Goal: Transaction & Acquisition: Purchase product/service

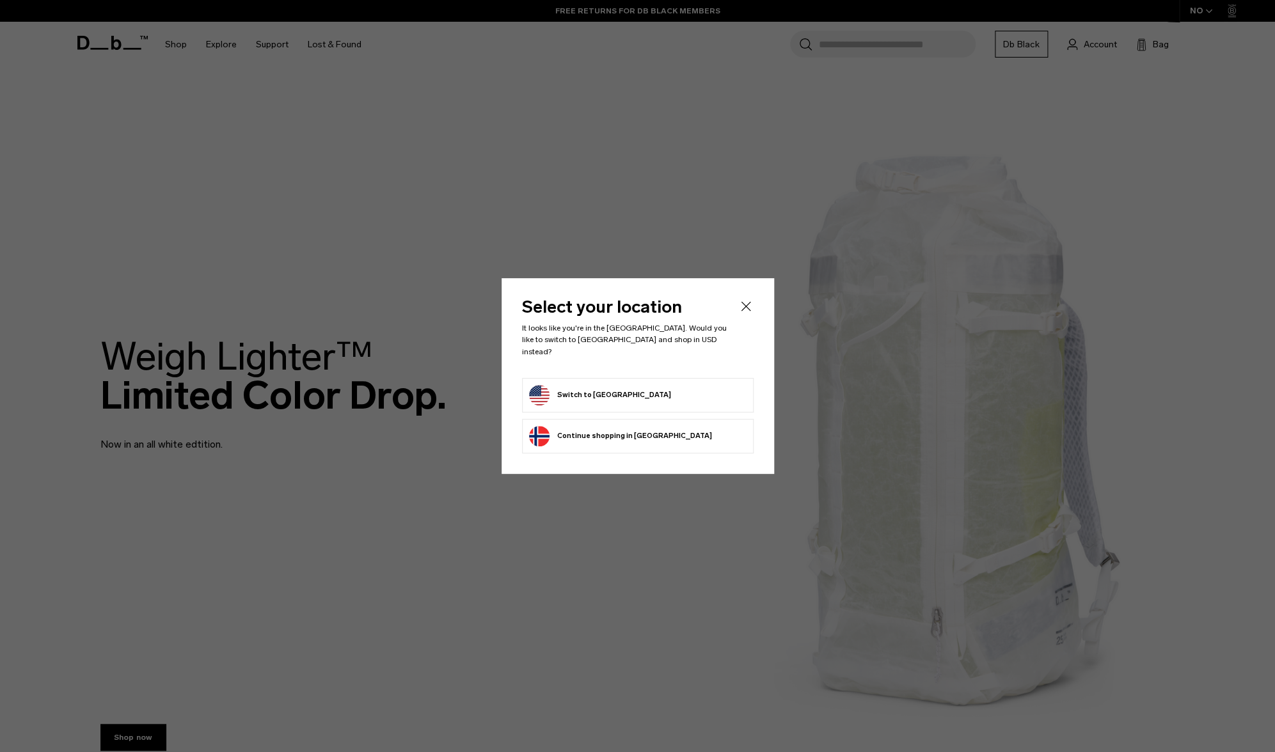
click at [613, 385] on button "Switch to United States" at bounding box center [600, 395] width 142 height 20
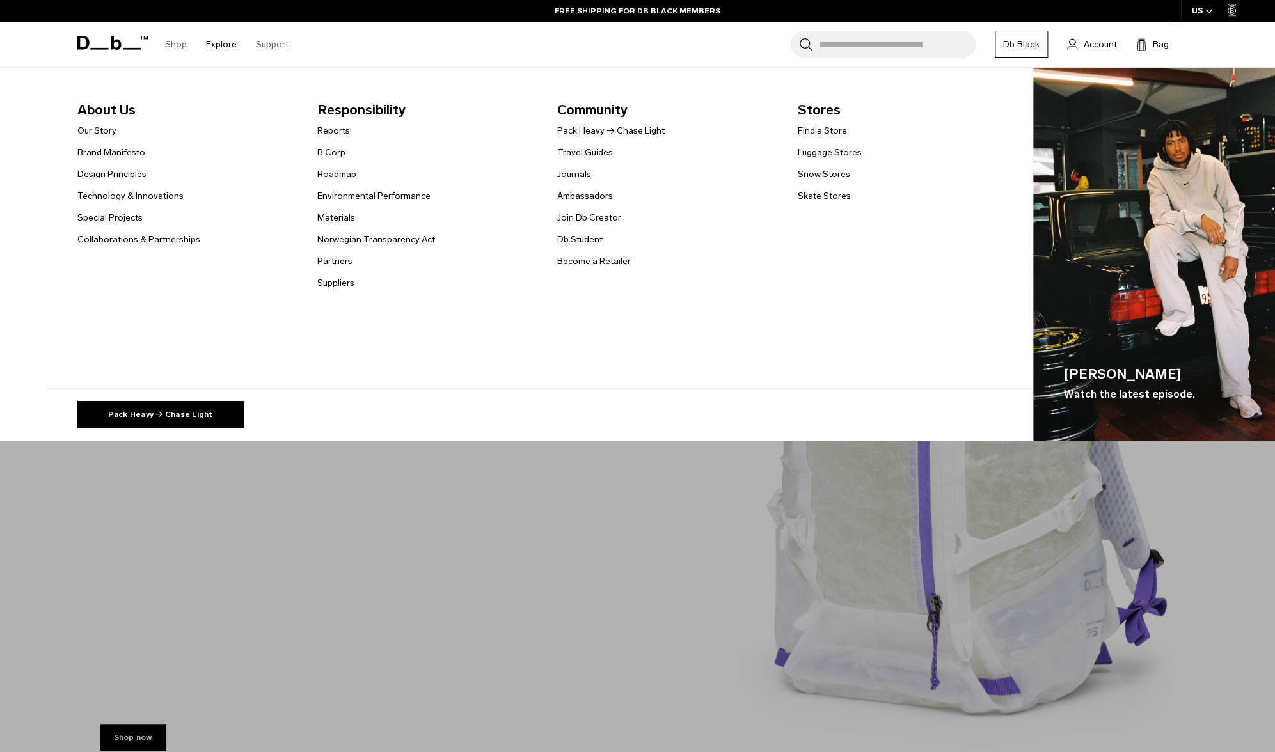
click at [821, 134] on link "Find a Store" at bounding box center [821, 130] width 49 height 13
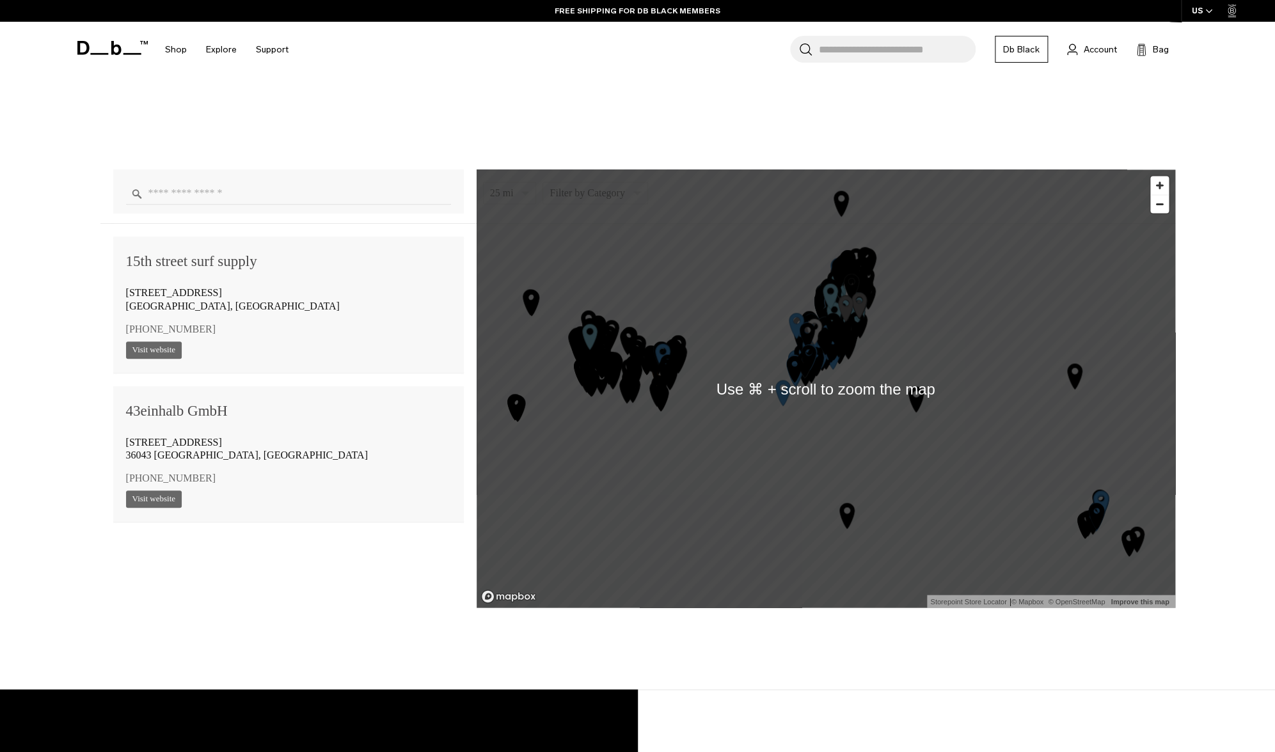
scroll to position [963, 0]
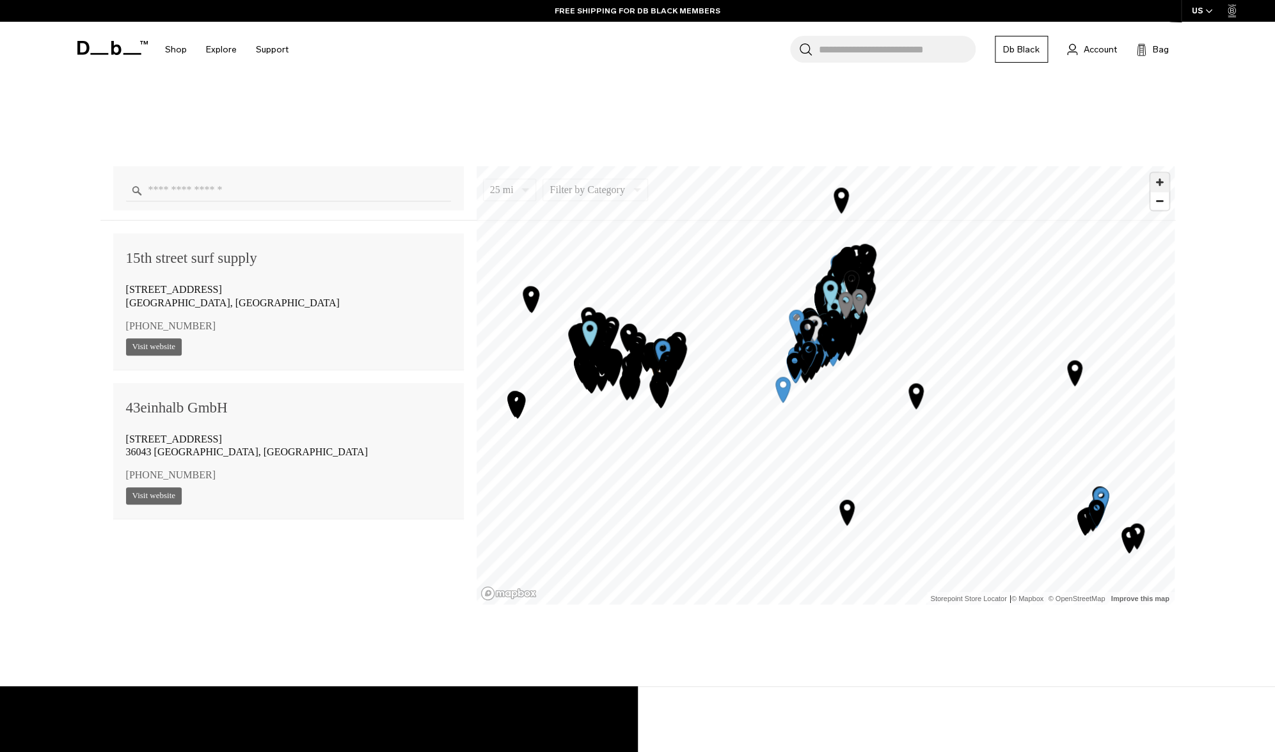
click at [1156, 180] on span "Zoom in" at bounding box center [1159, 182] width 19 height 19
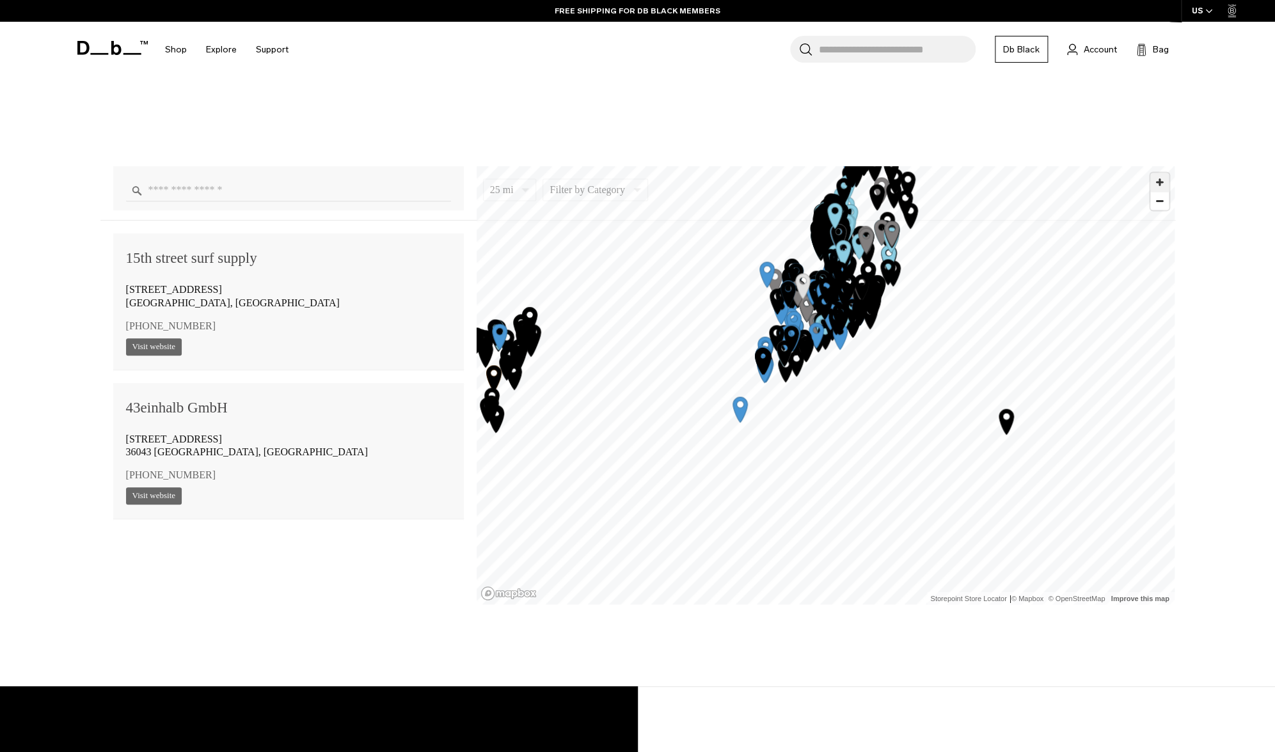
click at [1156, 180] on span "Zoom in" at bounding box center [1159, 182] width 19 height 19
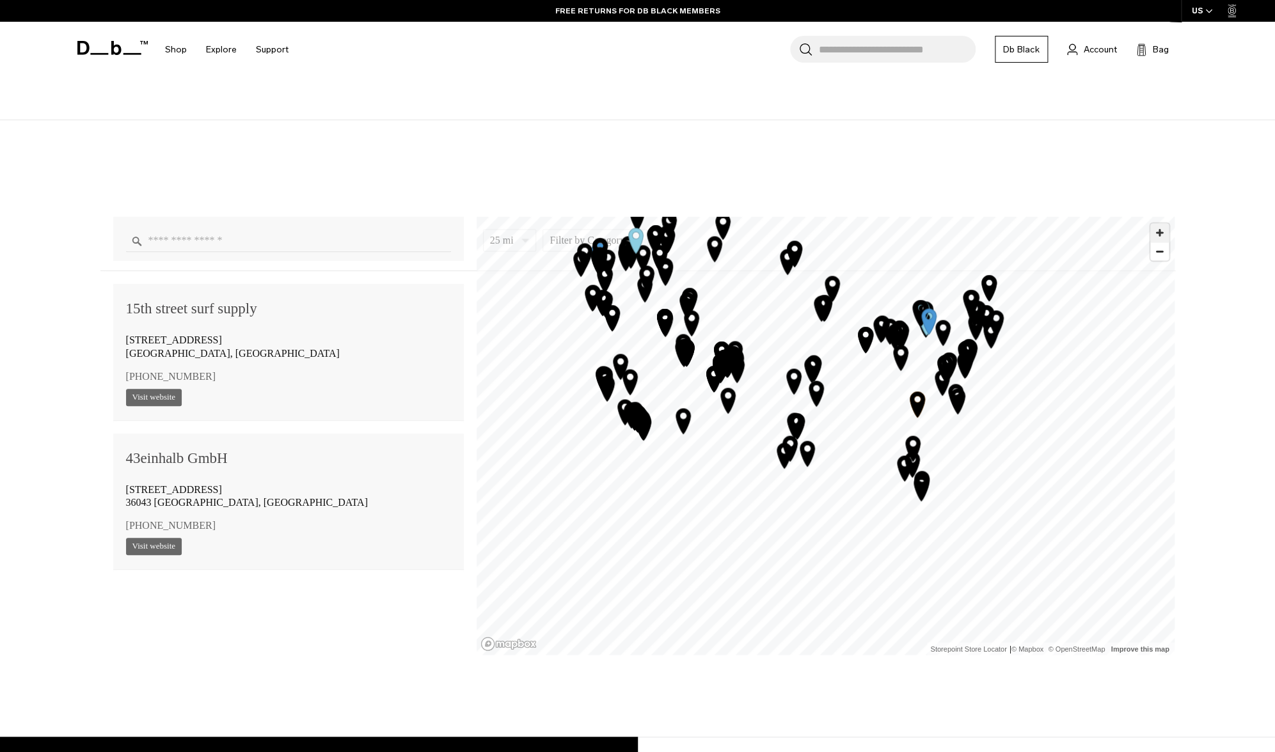
click at [1160, 230] on span "Zoom in" at bounding box center [1159, 232] width 19 height 19
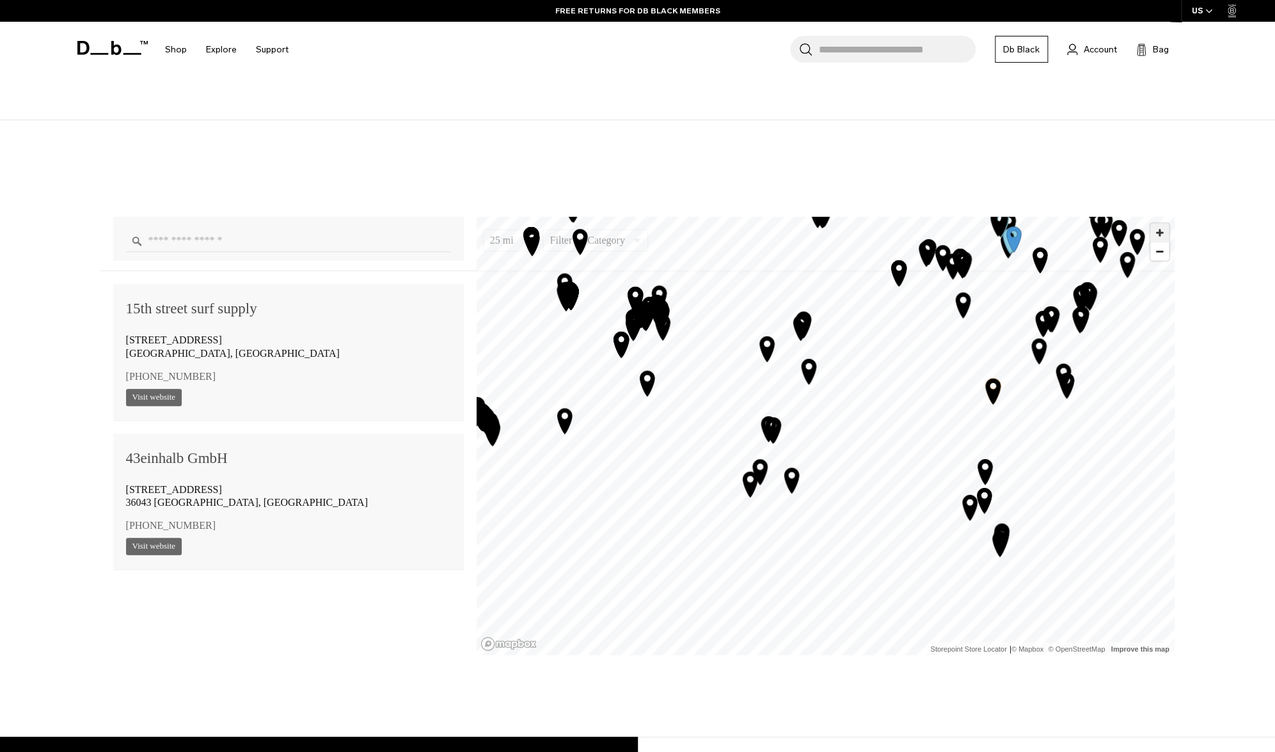
click at [1160, 230] on span "Zoom in" at bounding box center [1159, 232] width 19 height 19
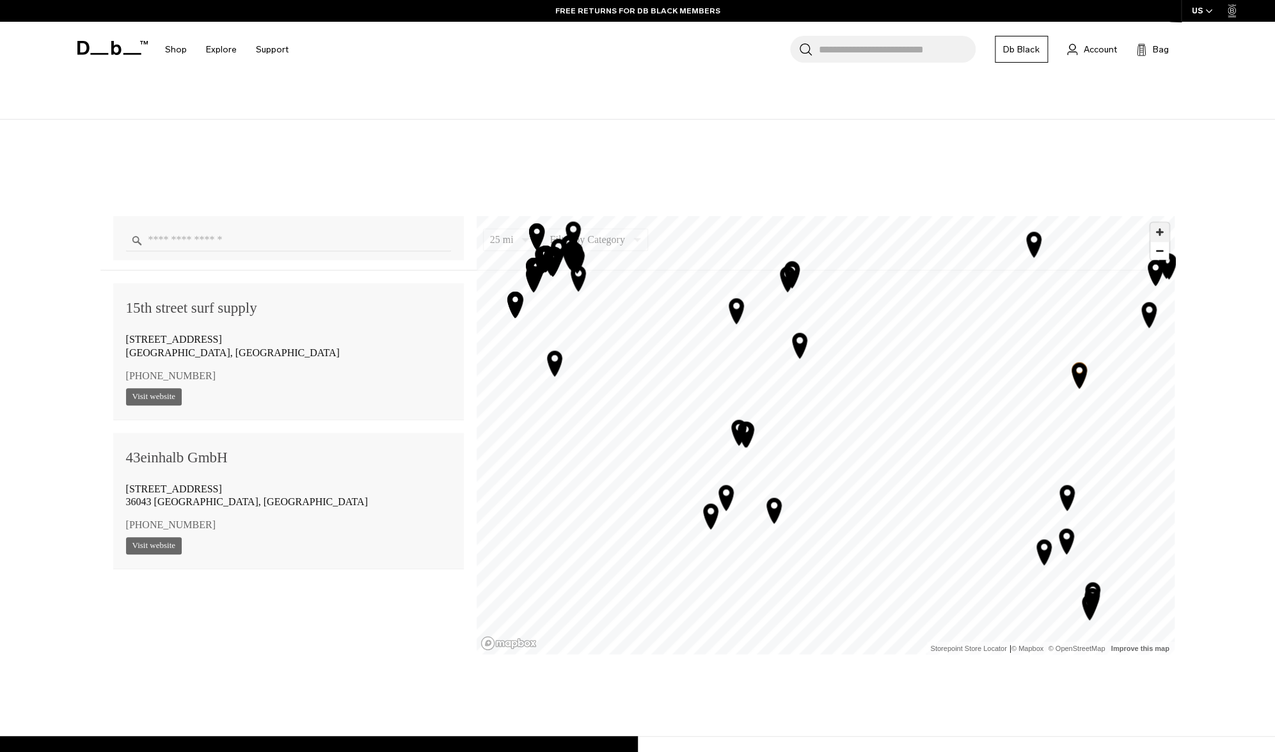
click at [1160, 230] on span "Zoom in" at bounding box center [1159, 232] width 19 height 19
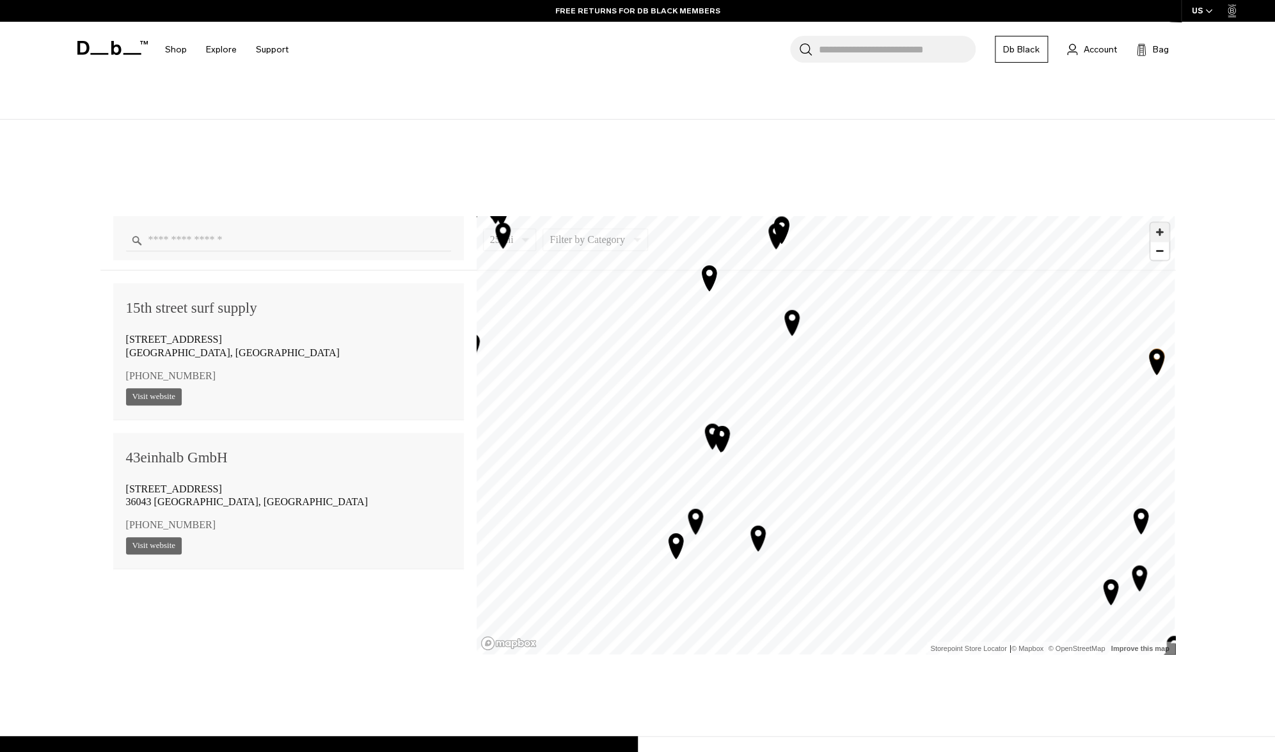
scroll to position [915, 0]
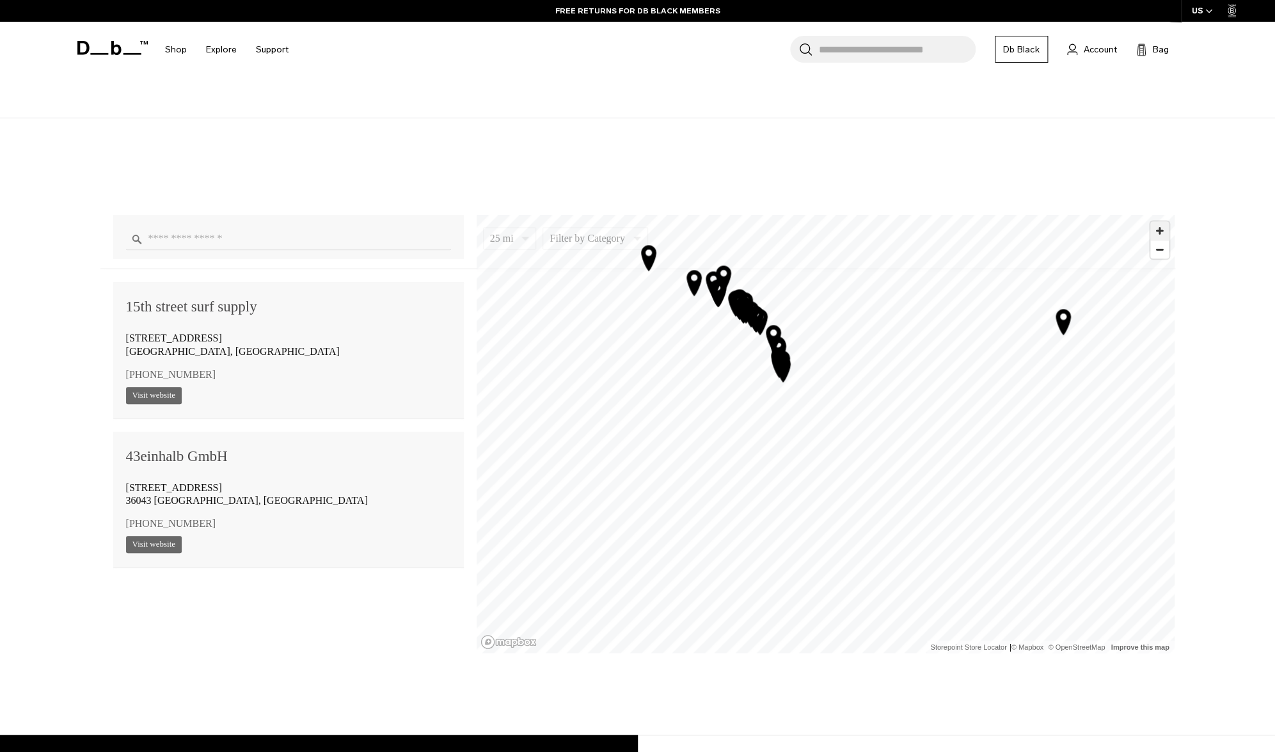
click at [1160, 228] on span "Zoom in" at bounding box center [1159, 230] width 19 height 19
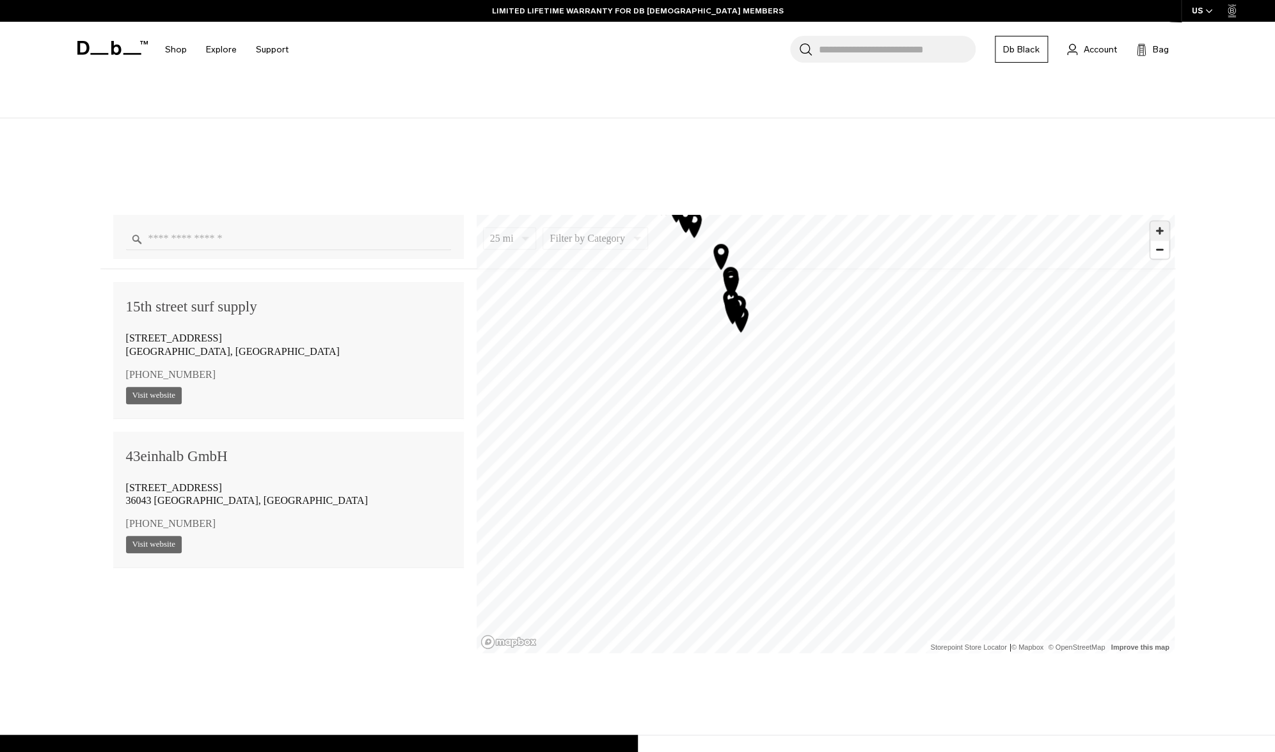
click at [1160, 228] on span "Zoom in" at bounding box center [1159, 230] width 19 height 19
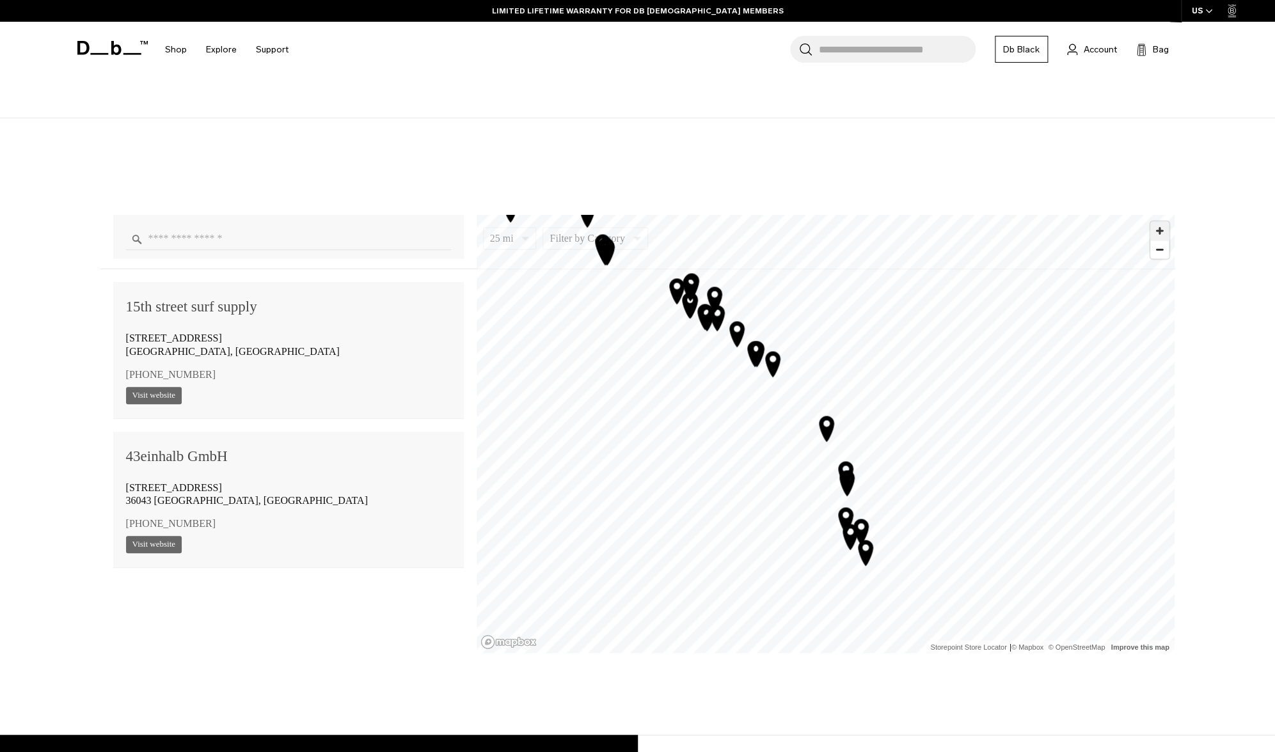
click at [1160, 230] on span "Zoom in" at bounding box center [1159, 230] width 19 height 19
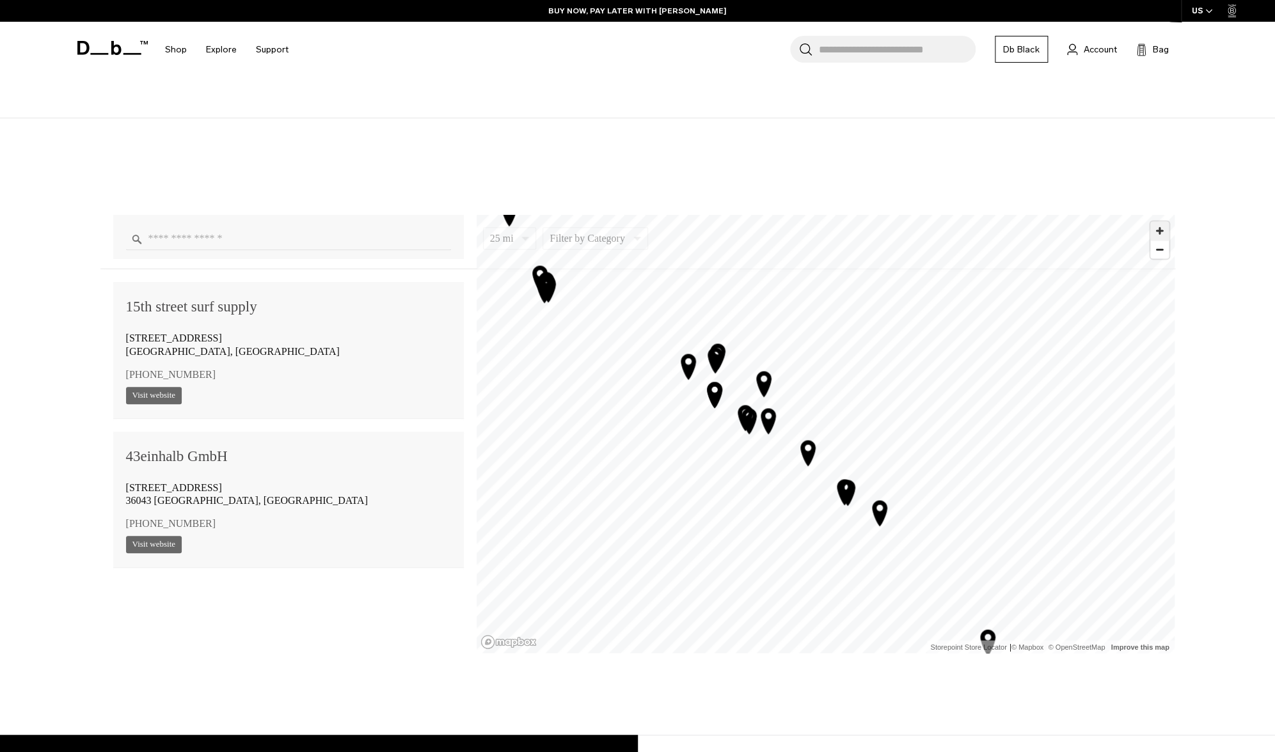
click at [1154, 226] on span "Zoom in" at bounding box center [1159, 230] width 19 height 19
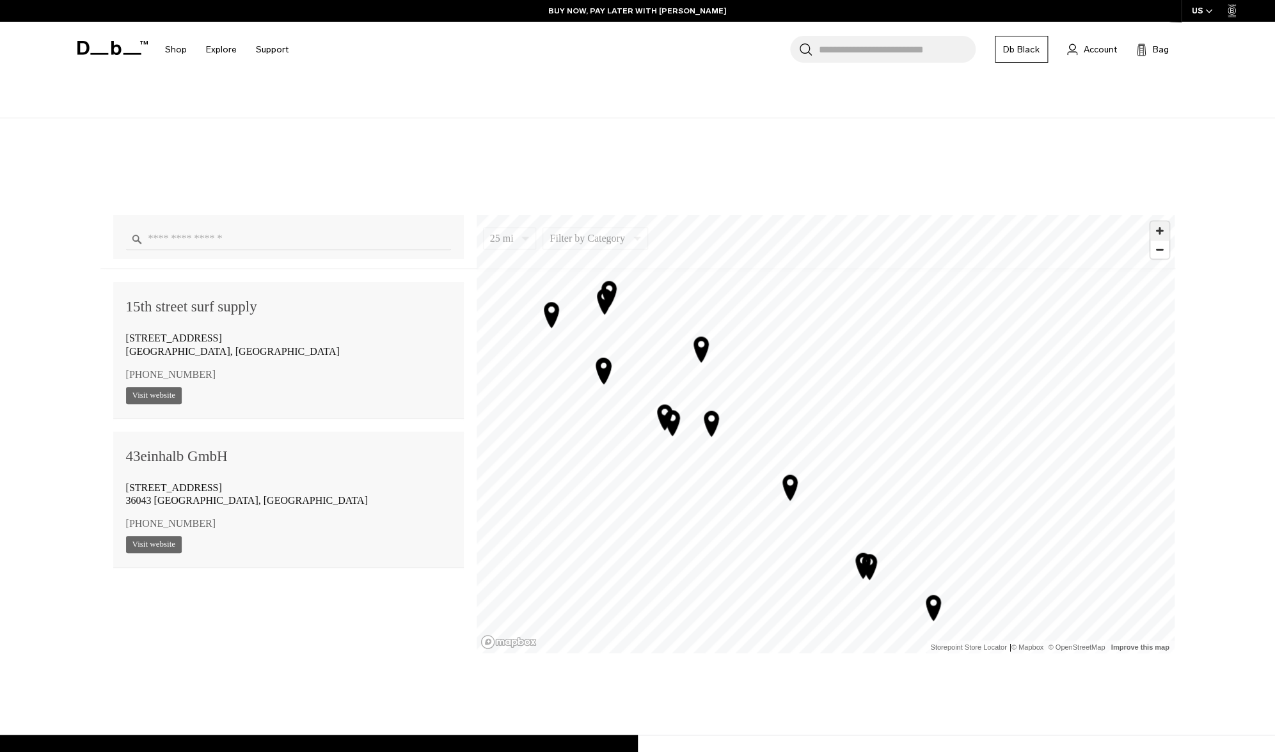
click at [1154, 226] on span "Zoom in" at bounding box center [1159, 230] width 19 height 19
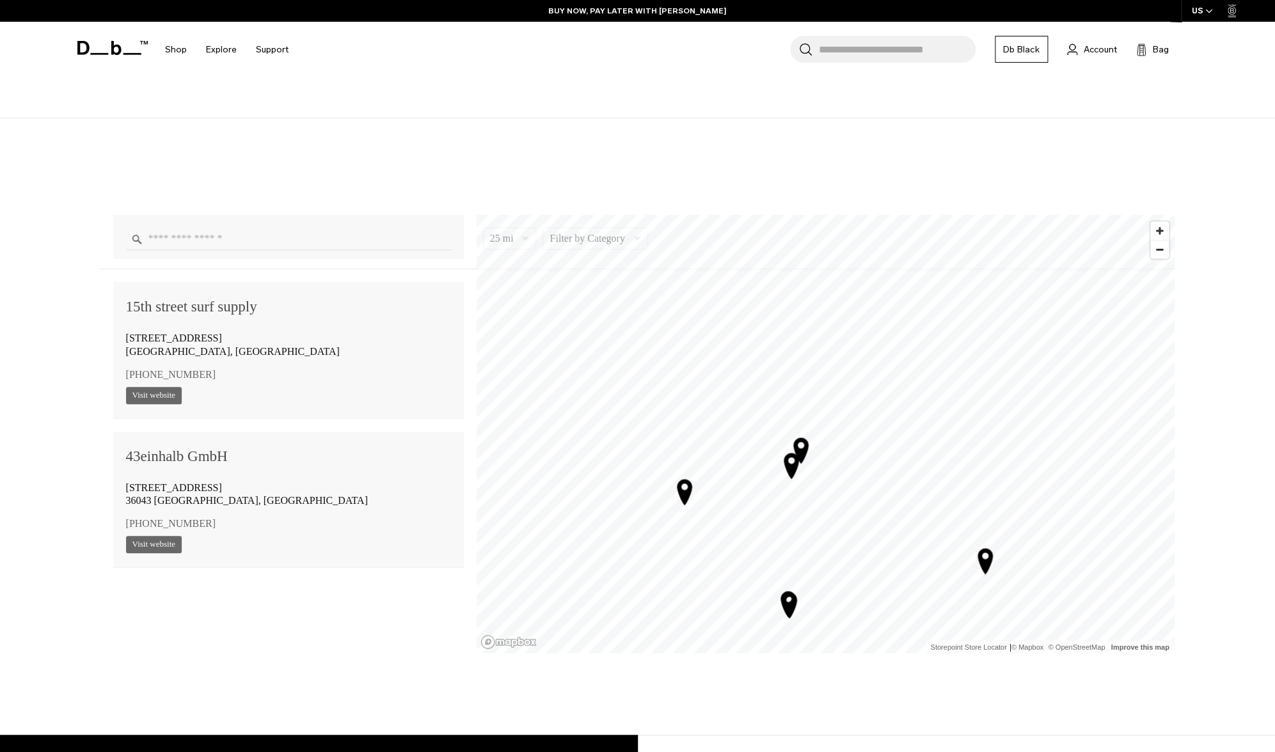
click at [1133, 648] on div "1 2 3 4 5 6 7 8 9 10 11 12 13 14 15 16 17 18 19 20 21 22 23 24 25 26 27 28 29 3…" at bounding box center [826, 434] width 698 height 438
click at [824, 416] on icon "Map marker" at bounding box center [824, 420] width 32 height 32
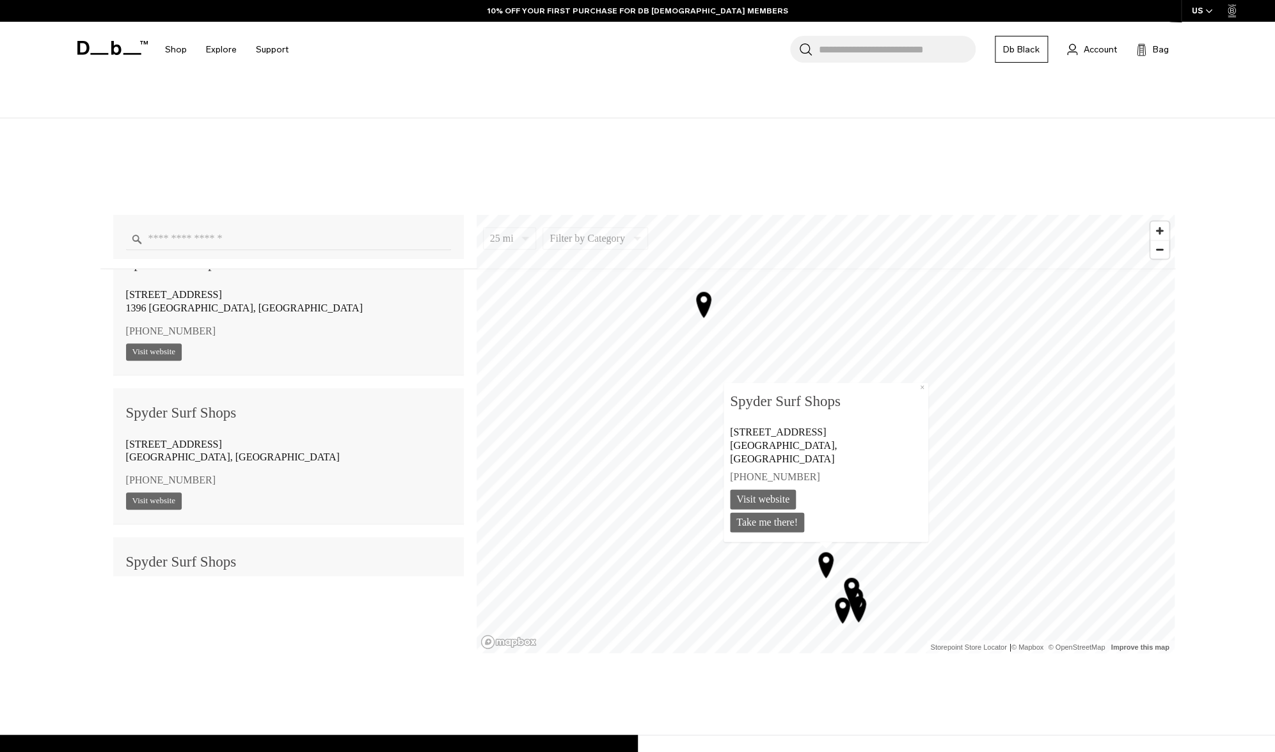
click at [851, 584] on icon "Map marker" at bounding box center [851, 590] width 32 height 32
click at [834, 583] on icon "Map marker" at bounding box center [829, 574] width 32 height 32
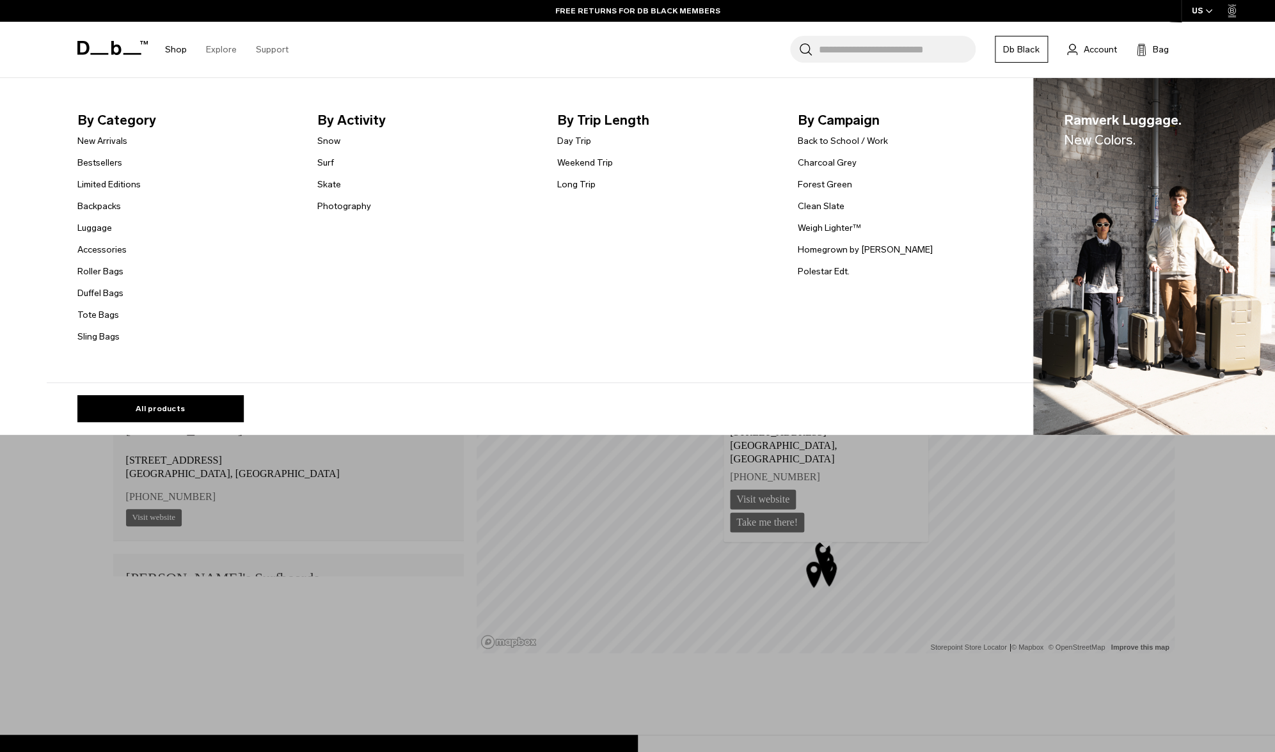
scroll to position [914, 0]
click at [105, 320] on link "Tote Bags" at bounding box center [98, 314] width 42 height 13
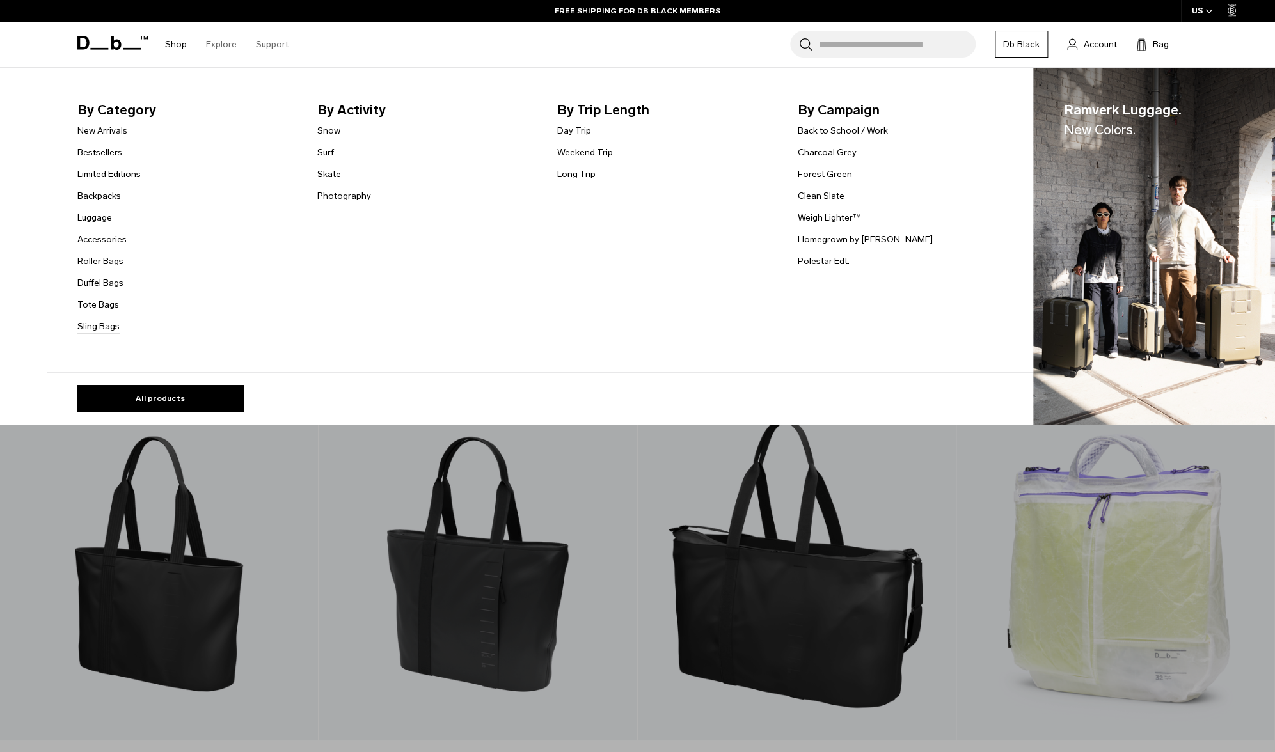
click at [95, 325] on link "Sling Bags" at bounding box center [98, 326] width 42 height 13
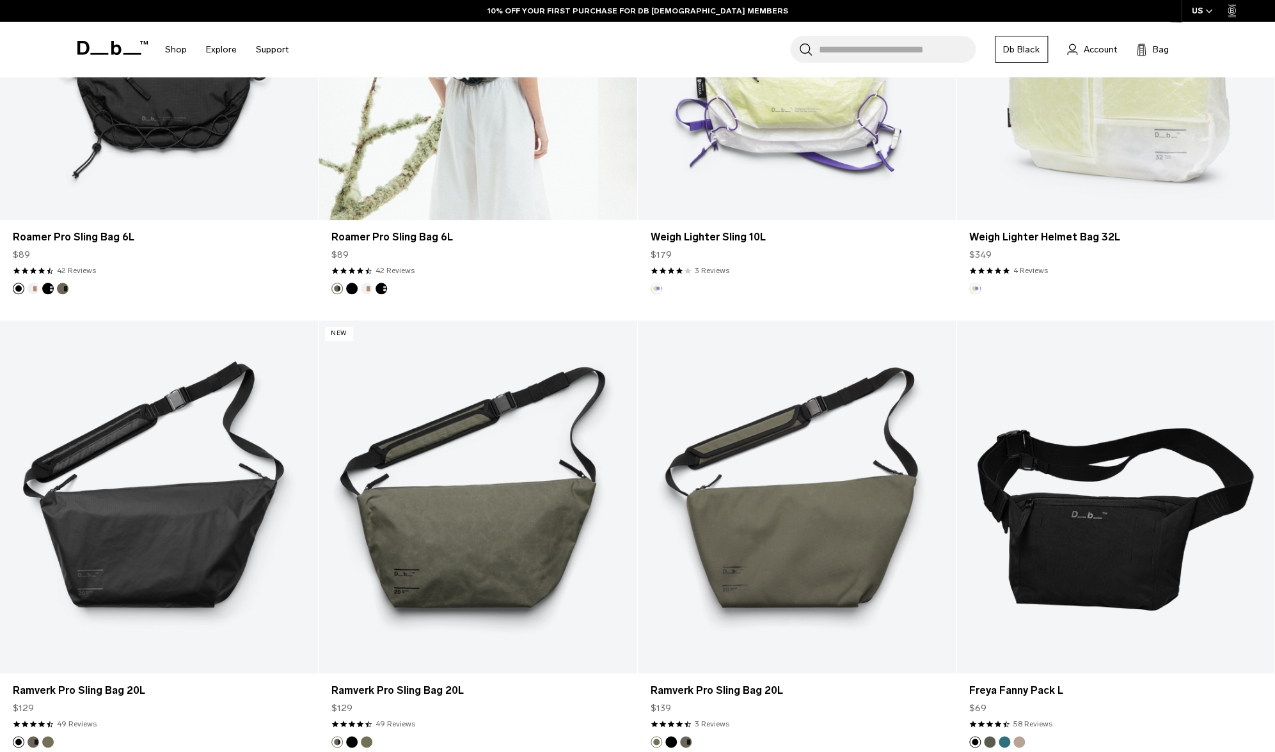
scroll to position [733, 0]
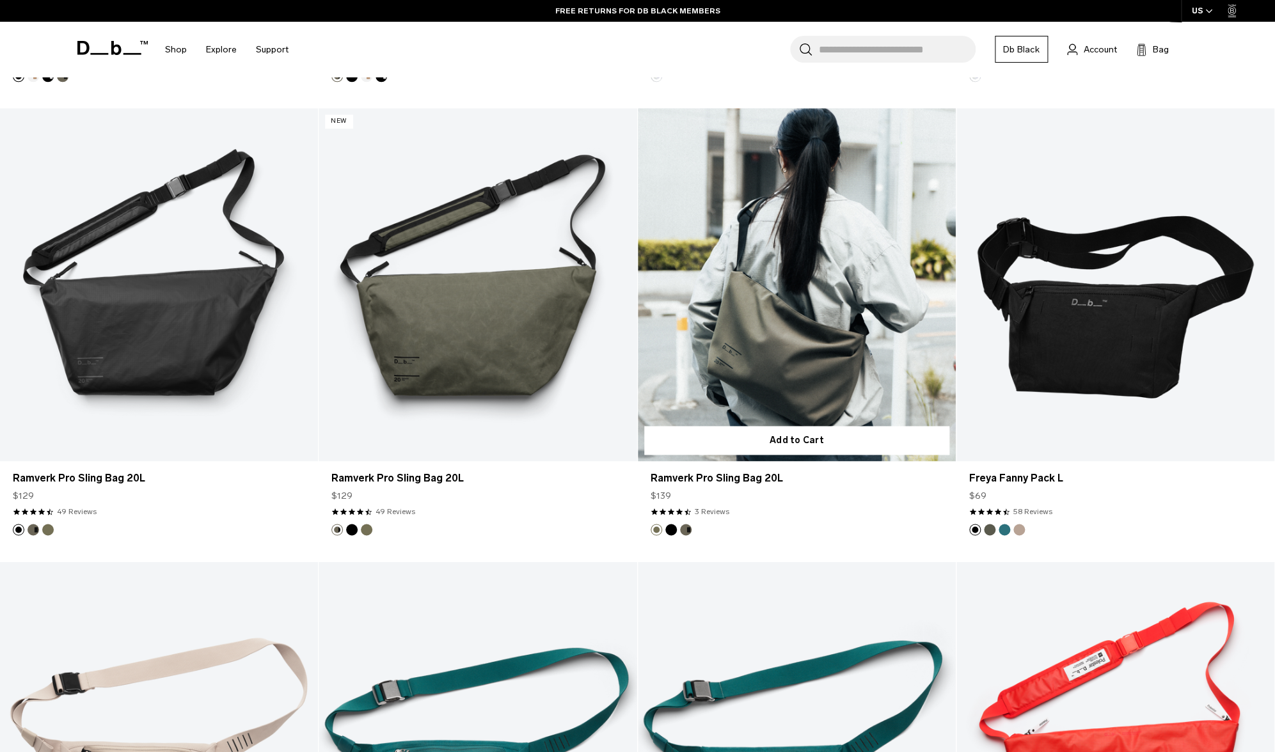
click at [820, 284] on link "Ramverk Pro Sling Bag 20L" at bounding box center [797, 285] width 318 height 354
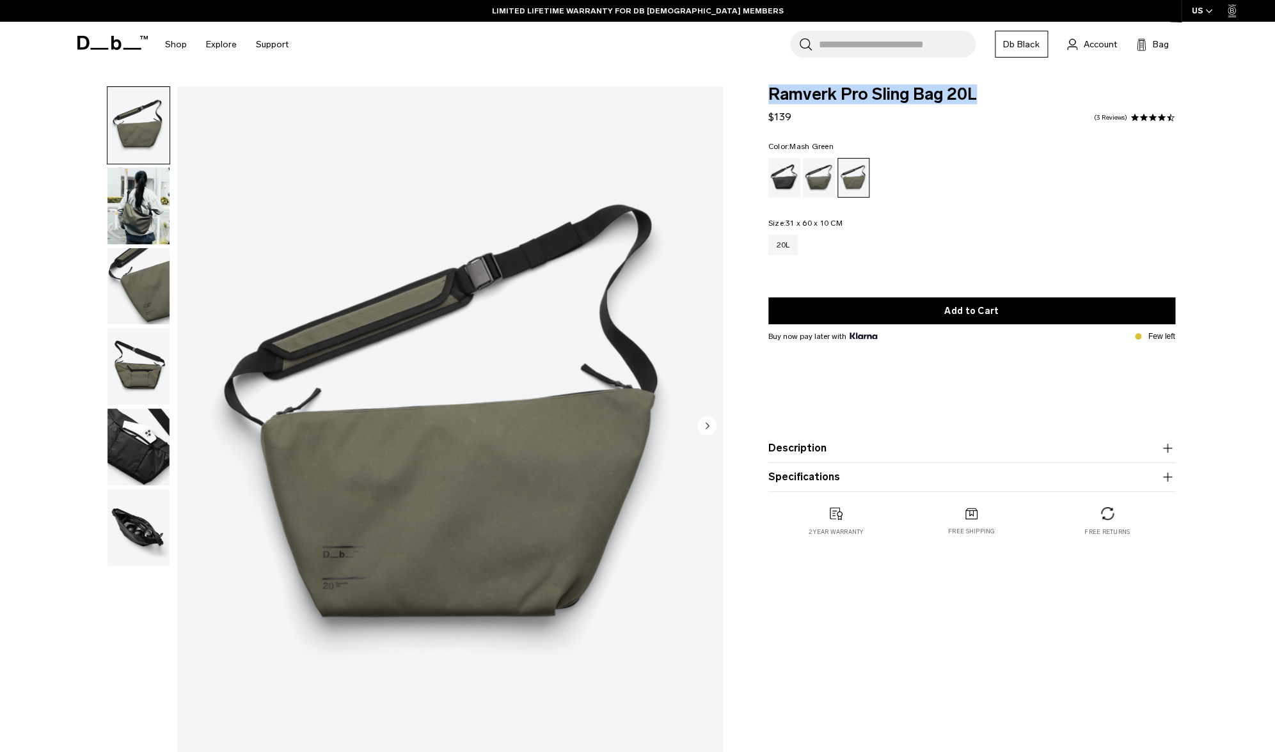
drag, startPoint x: 794, startPoint y: 97, endPoint x: 945, endPoint y: 109, distance: 151.4
click at [945, 109] on div "Ramverk Pro Sling Bag 20L $139 4.3 star rating 3 Reviews" at bounding box center [971, 105] width 407 height 38
